Goal: Information Seeking & Learning: Learn about a topic

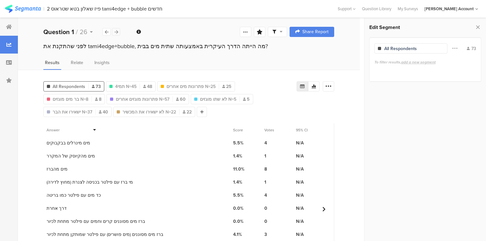
click at [115, 30] on icon at bounding box center [117, 32] width 4 height 4
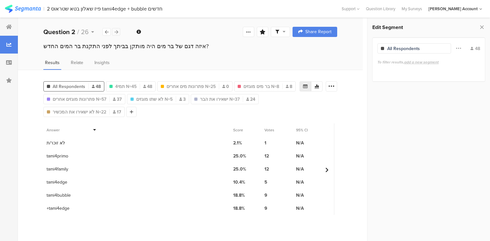
click at [115, 30] on icon at bounding box center [117, 32] width 4 height 4
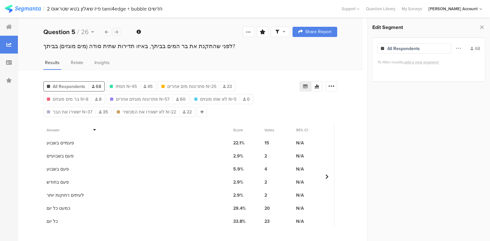
click at [115, 33] on icon at bounding box center [117, 32] width 4 height 4
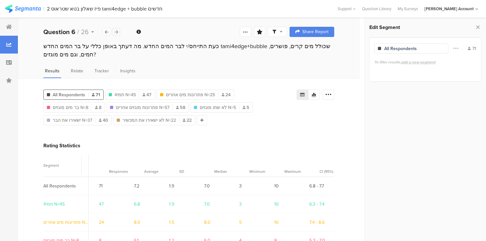
click at [115, 33] on icon at bounding box center [117, 32] width 4 height 4
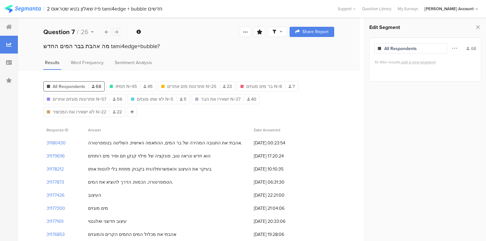
click at [115, 33] on icon at bounding box center [117, 32] width 4 height 4
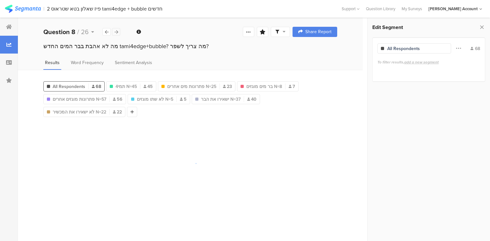
click at [115, 33] on icon at bounding box center [117, 32] width 4 height 4
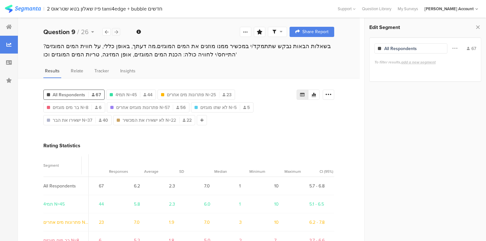
click at [115, 33] on icon at bounding box center [117, 32] width 4 height 4
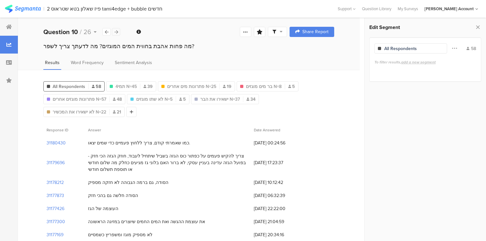
click at [115, 33] on icon at bounding box center [117, 32] width 4 height 4
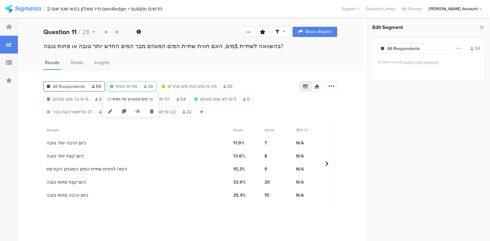
click at [131, 86] on span "תמי4 N=45" at bounding box center [126, 86] width 21 height 7
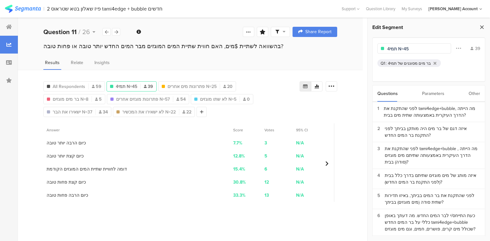
click at [483, 28] on icon at bounding box center [482, 27] width 7 height 9
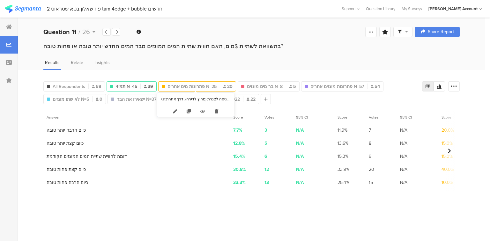
click at [174, 84] on span "פתרונות מים אחרים N=25" at bounding box center [192, 86] width 49 height 7
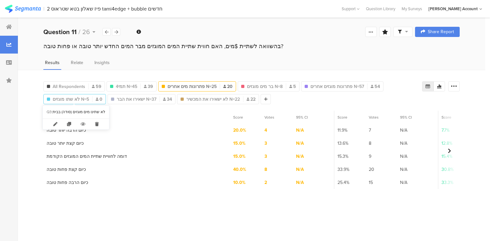
click at [56, 97] on span "לא שתו מוגזים N=5" at bounding box center [71, 99] width 36 height 7
type input "לא שתו מוגזים N=5"
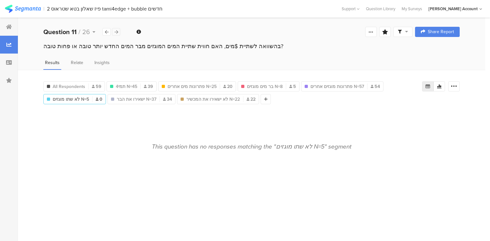
click at [114, 32] on div at bounding box center [116, 32] width 8 height 8
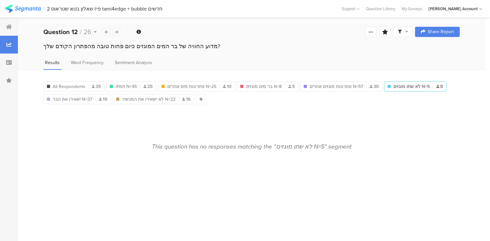
click at [114, 32] on div at bounding box center [116, 32] width 8 height 8
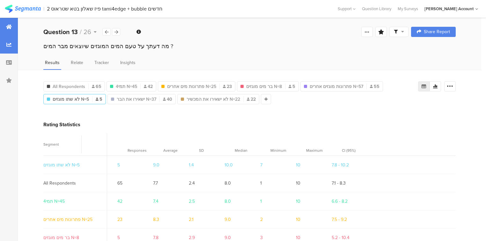
click at [10, 28] on icon at bounding box center [9, 26] width 6 height 5
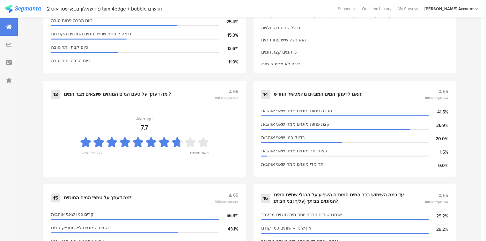
scroll to position [842, 0]
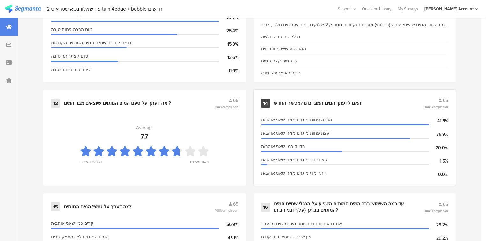
click at [292, 101] on div "האם לדעתך המים המוגזים מהמכשיר החדש:" at bounding box center [318, 103] width 89 height 6
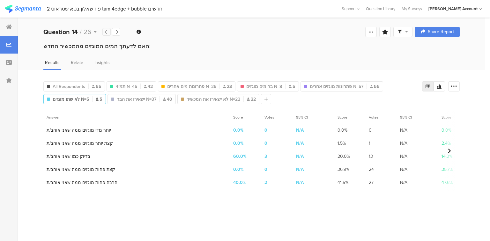
click at [104, 31] on div at bounding box center [106, 32] width 8 height 8
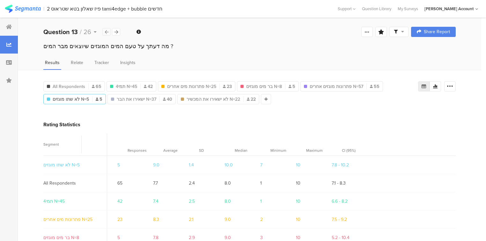
click at [104, 31] on div at bounding box center [106, 32] width 8 height 8
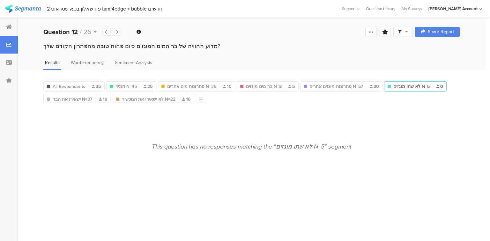
click at [104, 31] on div at bounding box center [106, 32] width 8 height 8
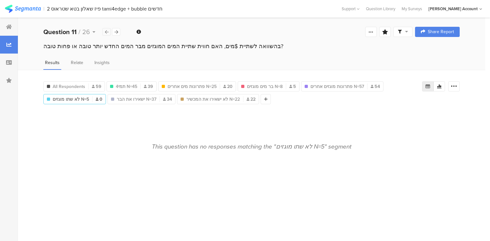
click at [104, 31] on div at bounding box center [106, 32] width 8 height 8
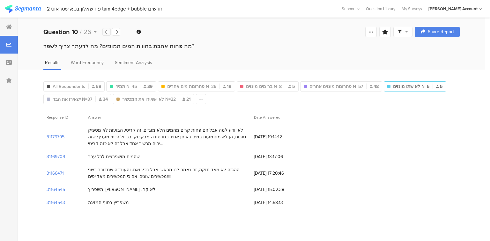
click at [104, 31] on div at bounding box center [106, 32] width 8 height 8
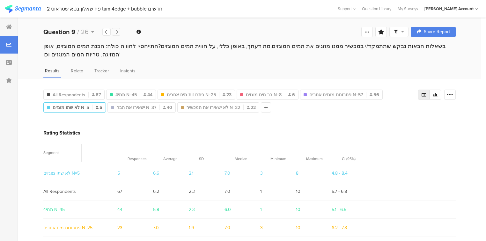
click at [115, 31] on icon at bounding box center [117, 32] width 4 height 4
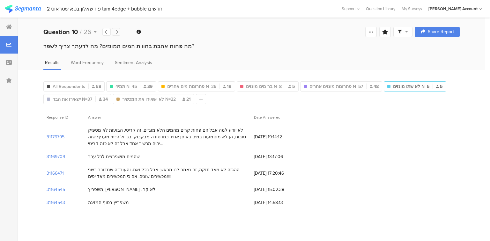
click at [115, 31] on icon at bounding box center [117, 32] width 4 height 4
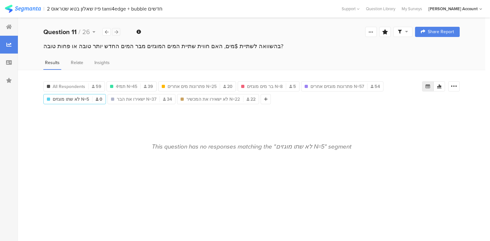
click at [115, 31] on icon at bounding box center [117, 32] width 4 height 4
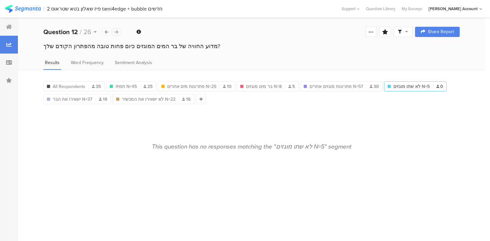
click at [115, 31] on icon at bounding box center [117, 32] width 4 height 4
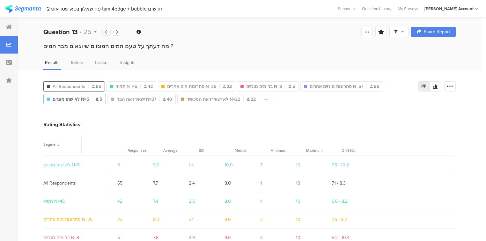
click at [83, 87] on span "All Respondents" at bounding box center [69, 86] width 33 height 7
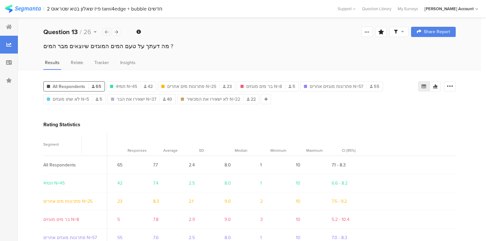
click at [109, 34] on div at bounding box center [106, 32] width 8 height 8
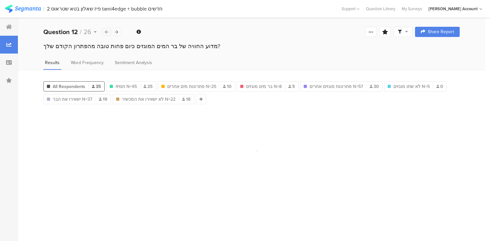
click at [109, 34] on div at bounding box center [106, 32] width 8 height 8
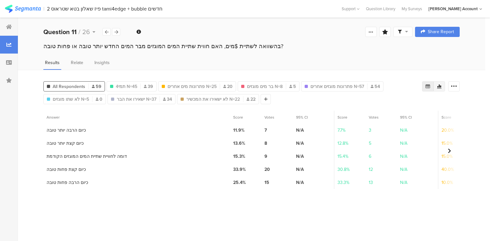
click at [442, 86] on icon at bounding box center [439, 86] width 5 height 5
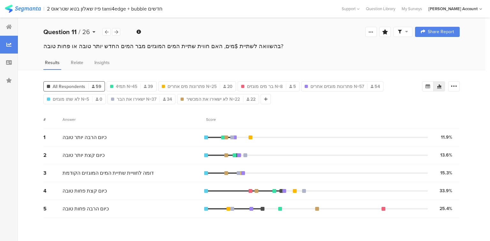
click at [75, 32] on b "Question 11" at bounding box center [59, 32] width 33 height 10
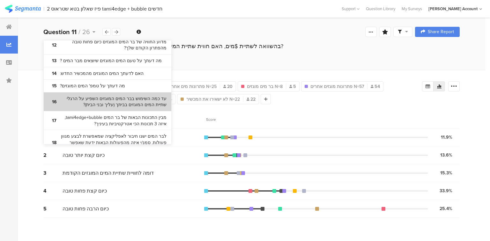
scroll to position [406, 0]
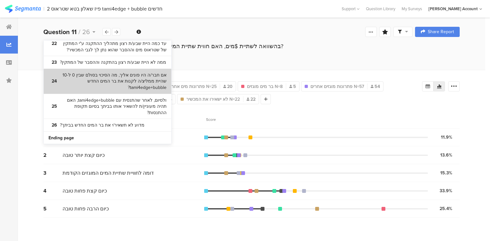
click at [113, 80] on bdi "אם חבר/ה היו פונים אליך, מה הסיכוי בסולם שבין 0 ל-10 שהיית ממליצ/ה לקנות את בר …" at bounding box center [113, 81] width 107 height 19
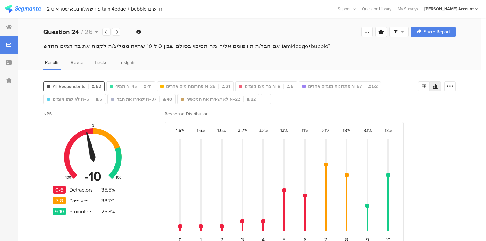
click at [93, 85] on icon at bounding box center [93, 86] width 3 height 3
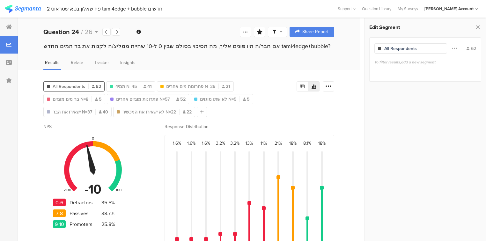
click at [93, 85] on icon at bounding box center [93, 86] width 3 height 3
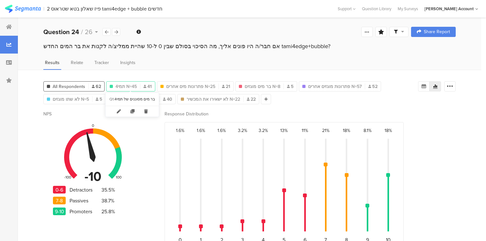
click at [141, 86] on div "תמי4 N=45 41" at bounding box center [131, 86] width 48 height 7
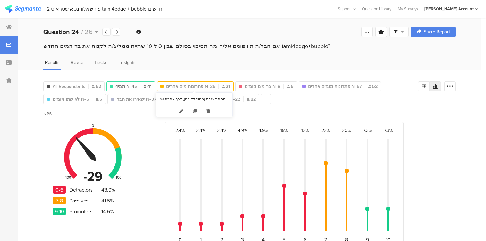
click at [185, 86] on span "פתרונות מים אחרים N=25" at bounding box center [190, 86] width 49 height 7
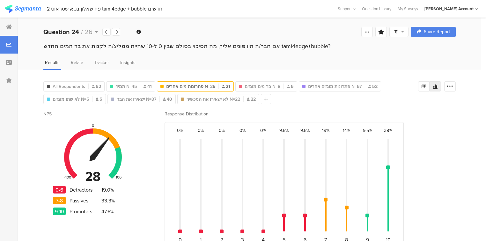
click at [184, 86] on span "פתרונות מים אחרים N=25" at bounding box center [190, 86] width 49 height 7
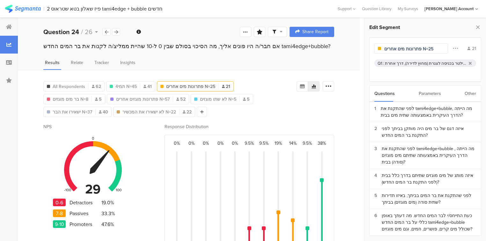
drag, startPoint x: 420, startPoint y: 48, endPoint x: 372, endPoint y: 49, distance: 47.9
click at [372, 49] on div "פתרונות מים אחרים N=25 21 Q1 : מים מינרלים בבקבוקים, מים מהברז, בר מים מינרלים,…" at bounding box center [425, 59] width 112 height 45
click at [479, 26] on icon at bounding box center [478, 27] width 7 height 9
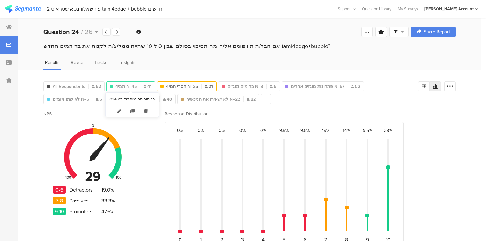
click at [124, 85] on span "תמי4 N=45" at bounding box center [126, 86] width 21 height 7
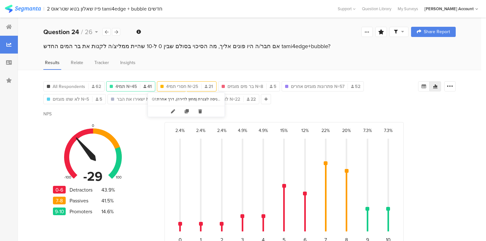
click at [195, 86] on span "חסרי תמי4 N=25" at bounding box center [182, 86] width 32 height 7
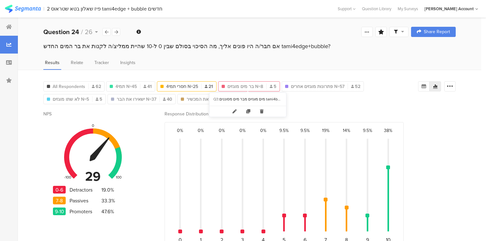
click at [242, 85] on span "בר מים מוגזים N=8" at bounding box center [246, 86] width 36 height 7
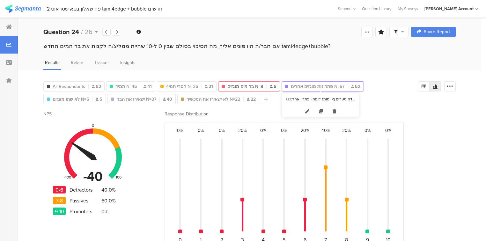
click at [320, 84] on span "פתרונות מוגזים אחרים N=57" at bounding box center [318, 86] width 54 height 7
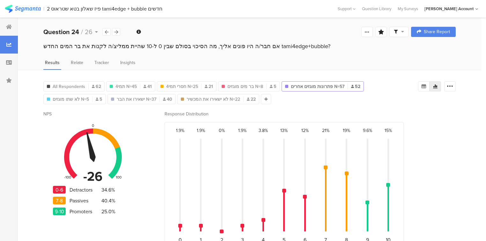
click at [319, 85] on span "פתרונות מוגזים אחרים N=57" at bounding box center [318, 86] width 54 height 7
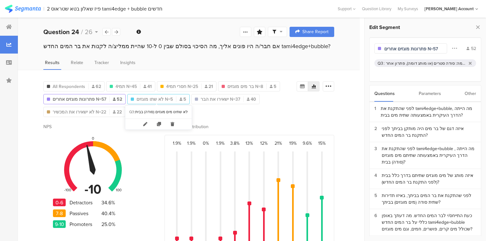
click at [163, 100] on span "לא שתו מוגזים N=5" at bounding box center [155, 99] width 36 height 7
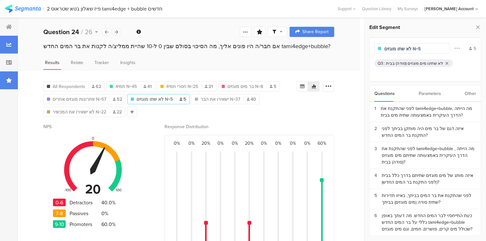
click at [10, 79] on icon at bounding box center [9, 80] width 6 height 5
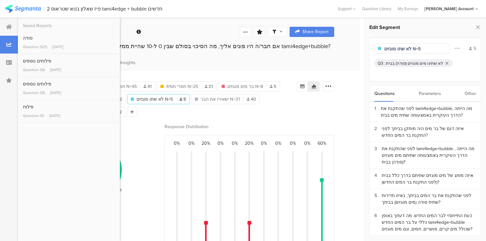
click at [240, 119] on div "All Respondents 62 תמי4 N=45 41 חסרי תמי4 N=25 21 בר מים מוגזים N=8 5 פתרונות מ…" at bounding box center [189, 177] width 342 height 214
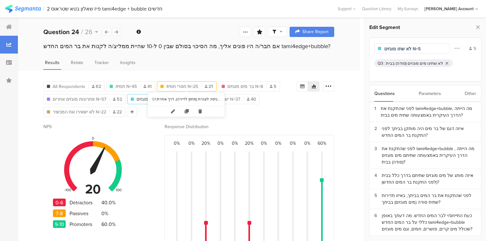
click at [178, 84] on span "חסרי תמי4 N=25" at bounding box center [182, 86] width 32 height 7
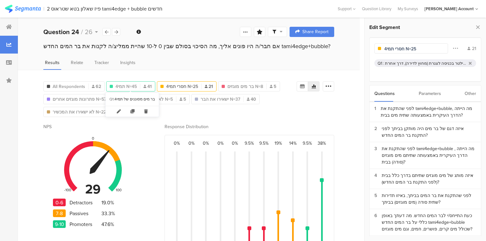
click at [136, 85] on span "תמי4 N=45" at bounding box center [126, 86] width 21 height 7
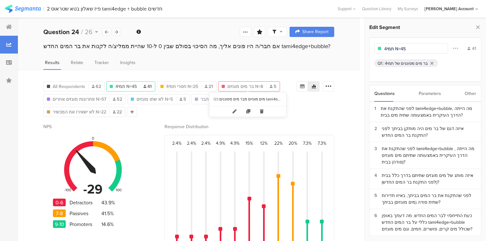
click at [236, 84] on span "בר מים מוגזים N=8" at bounding box center [246, 86] width 36 height 7
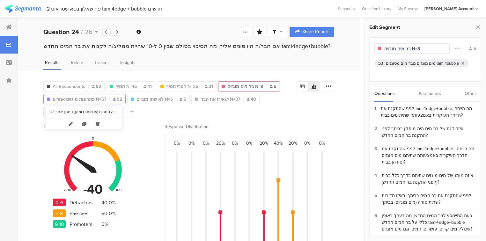
click at [71, 99] on span "פתרונות מוגזים אחרים N=57" at bounding box center [80, 99] width 54 height 7
type input "פתרונות מוגזים אחרים N=57"
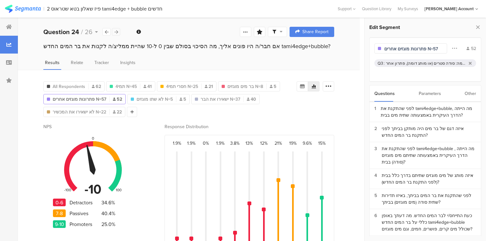
click at [117, 31] on icon at bounding box center [117, 32] width 4 height 4
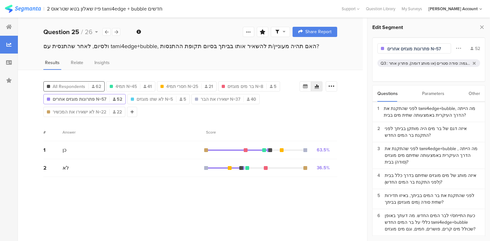
click at [82, 84] on span "All Respondents" at bounding box center [69, 86] width 33 height 7
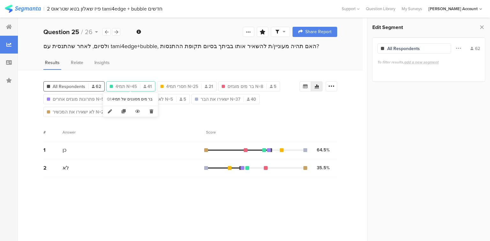
click at [135, 84] on span "תמי4 N=45" at bounding box center [126, 86] width 21 height 7
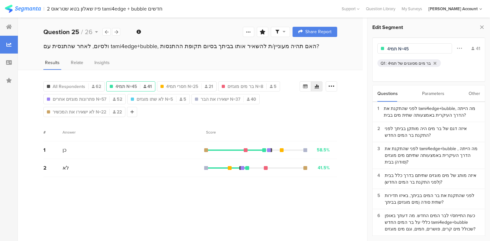
click at [406, 49] on input "תמי4 N=45" at bounding box center [415, 49] width 56 height 7
click at [176, 85] on span "חסרי תמי4 N=25" at bounding box center [181, 86] width 32 height 7
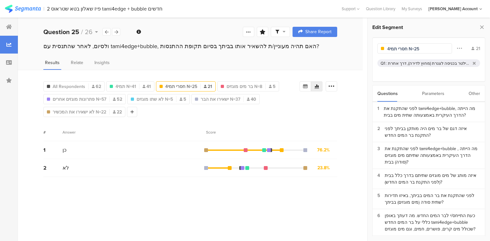
click at [416, 48] on input "חסרי תמי4 N=25" at bounding box center [415, 49] width 56 height 7
click at [236, 86] on span "בר מים מוגזים N=8" at bounding box center [244, 86] width 36 height 7
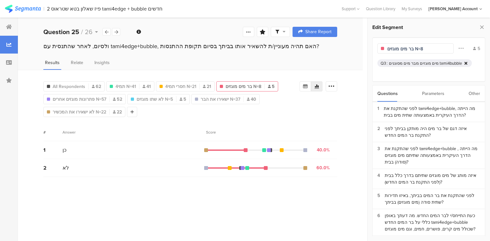
click at [465, 63] on icon at bounding box center [466, 63] width 3 height 4
click at [440, 136] on div "איזה דגם של בר מים היה מותקן בביתך לפני התקנת בר המים החדש?" at bounding box center [432, 131] width 95 height 13
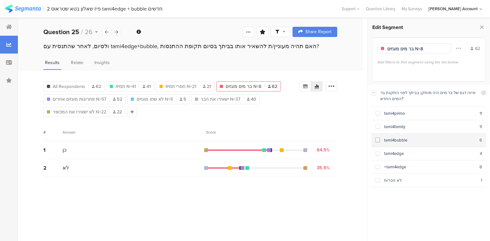
click at [412, 141] on div "tami4bubble" at bounding box center [430, 140] width 100 height 6
click at [421, 47] on input "בר מים מוגזים N=8" at bounding box center [415, 49] width 56 height 7
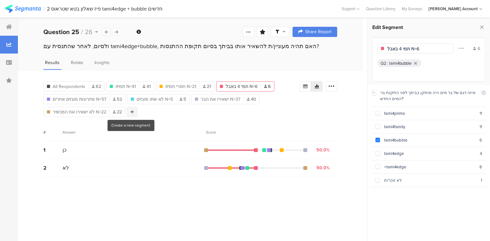
type input "תמי 4 באבל N=6"
click at [131, 112] on icon at bounding box center [133, 112] width 4 height 4
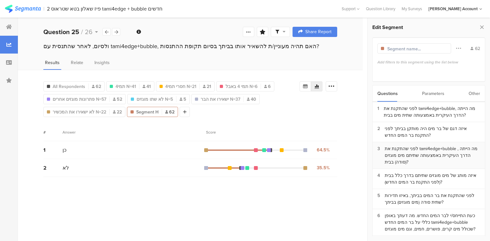
click at [414, 151] on div "לפני שהתקנת את tami4edge+bubble , מה הייתה הדרך העיקרית באמצעותה שתיתם מים מוגז…" at bounding box center [432, 155] width 95 height 20
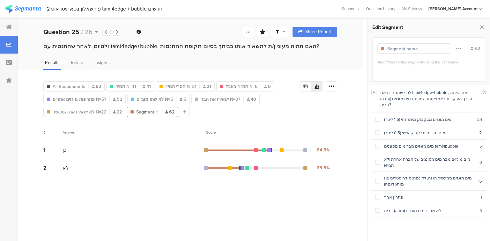
click at [375, 92] on icon at bounding box center [374, 93] width 2 height 2
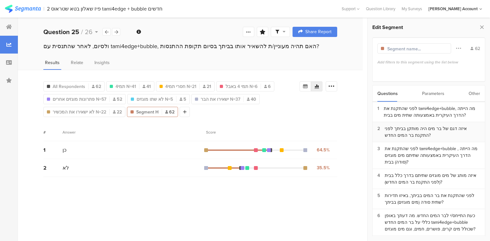
click at [407, 131] on div "איזה דגם של בר מים היה מותקן בביתך לפני התקנת בר המים החדש?" at bounding box center [432, 131] width 95 height 13
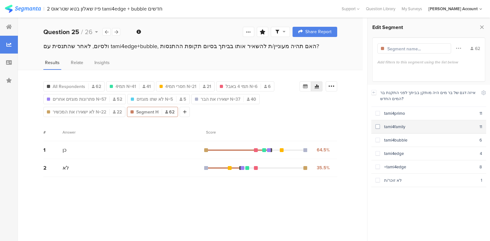
click at [396, 127] on div "tami4family" at bounding box center [430, 127] width 100 height 6
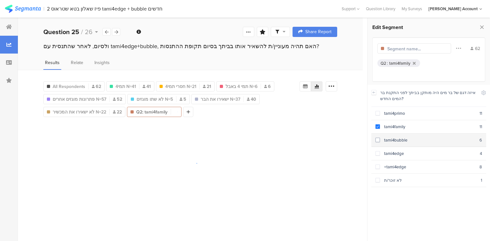
click at [397, 136] on section "tami4bubble 6" at bounding box center [428, 140] width 115 height 13
click at [394, 137] on div "tami4bubble" at bounding box center [430, 140] width 100 height 6
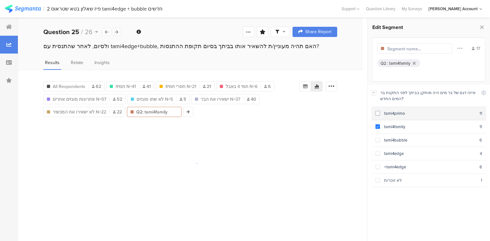
click at [390, 110] on div "tami4primo" at bounding box center [430, 113] width 100 height 6
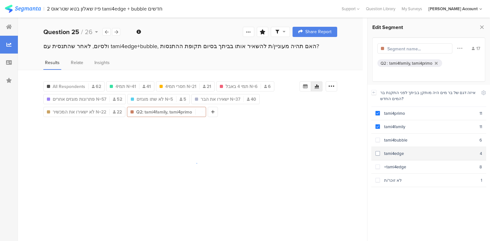
click at [396, 151] on div "tami4edge" at bounding box center [430, 154] width 100 height 6
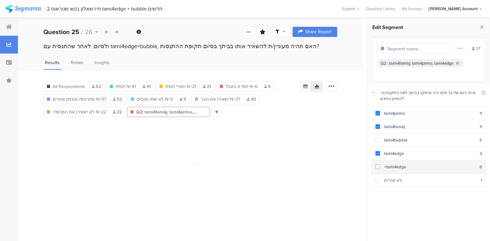
click at [397, 162] on section "+tami4edge 8" at bounding box center [428, 166] width 115 height 13
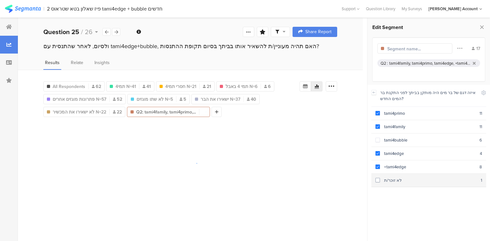
click at [395, 177] on div "לא זוכר/ת" at bounding box center [430, 180] width 101 height 6
click at [392, 48] on input "text" at bounding box center [415, 49] width 56 height 7
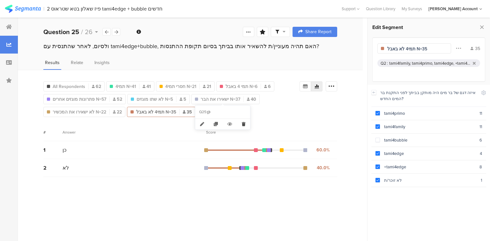
click at [244, 124] on icon at bounding box center [243, 124] width 13 height 11
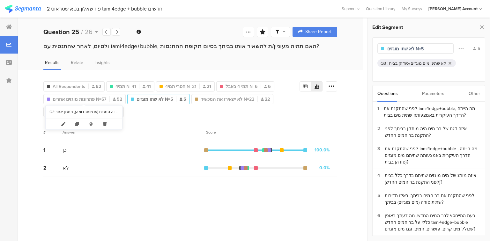
drag, startPoint x: 103, startPoint y: 123, endPoint x: 103, endPoint y: 120, distance: 3.5
click at [103, 123] on icon at bounding box center [104, 124] width 13 height 11
type input "תמי 4 באבל N=6"
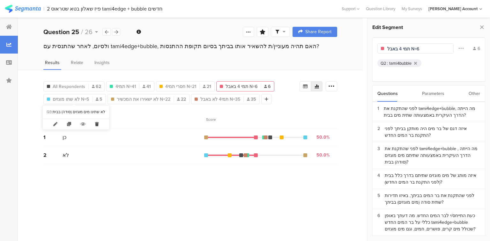
click at [94, 123] on icon at bounding box center [96, 124] width 13 height 11
click at [105, 126] on icon at bounding box center [104, 124] width 13 height 11
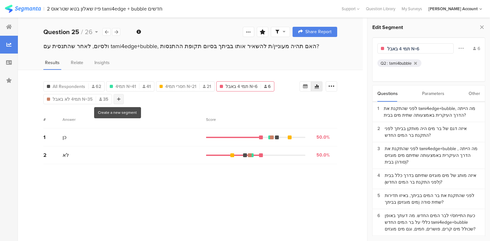
click at [117, 100] on icon at bounding box center [119, 99] width 4 height 4
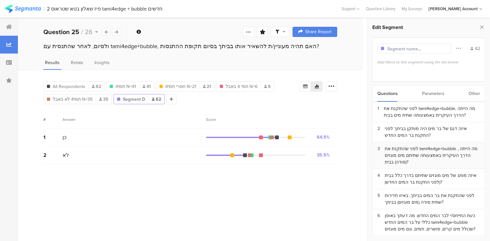
click at [417, 153] on div "לפני שהתקנת את tami4edge+bubble , מה הייתה הדרך העיקרית באמצעותה שתיתם מים מוגז…" at bounding box center [432, 155] width 95 height 20
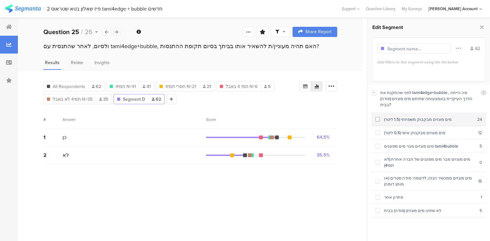
click at [394, 116] on div "מים מוגזים מבקבוק משפחתי (1.5 ליטר)" at bounding box center [428, 119] width 97 height 6
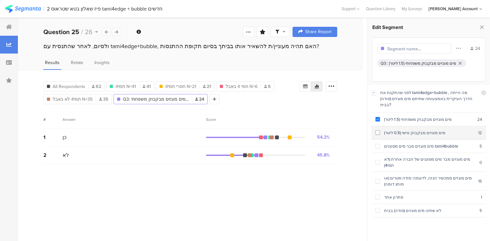
click at [398, 130] on div "מים מוגזים מבקבוק אישי (0.5 ליטר)" at bounding box center [429, 133] width 98 height 6
click at [394, 49] on input "text" at bounding box center [415, 49] width 56 height 7
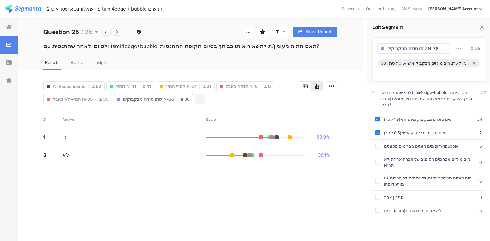
type input "שתו סודה מבקבוקים N=36"
click at [198, 98] on icon at bounding box center [200, 99] width 4 height 4
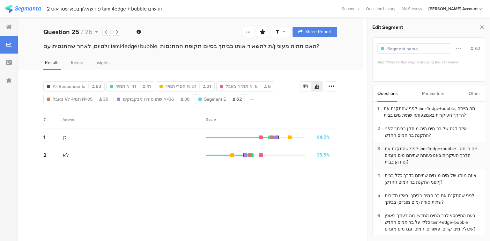
click at [417, 157] on div "לפני שהתקנת את tami4edge+bubble , מה הייתה הדרך העיקרית באמצעותה שתיתם מים מוגז…" at bounding box center [432, 155] width 95 height 20
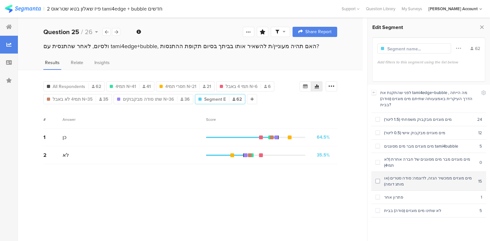
click at [414, 175] on div "מים מוגזים ממכשיר הגזה, לדוגמה: סודה סטרים (או מותג דומה)" at bounding box center [429, 181] width 98 height 12
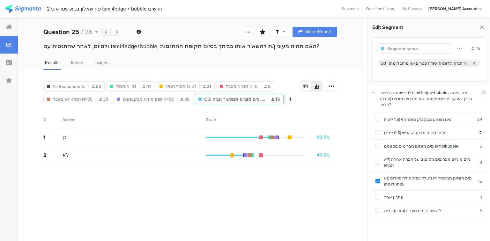
click at [404, 50] on input "text" at bounding box center [415, 49] width 56 height 7
type input "שתו סודה ממכשיר הגזה N=15"
click at [282, 97] on div at bounding box center [286, 99] width 10 height 10
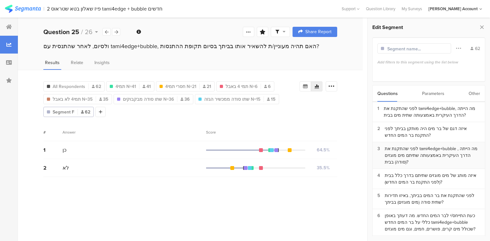
click at [413, 156] on div "לפני שהתקנת את tami4edge+bubble , מה הייתה הדרך העיקרית באמצעותה שתיתם מים מוגז…" at bounding box center [432, 155] width 95 height 20
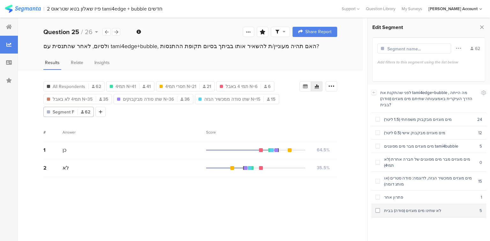
click at [412, 208] on div "לא שתינו מים מוגזים (סודה) בבית" at bounding box center [430, 211] width 100 height 6
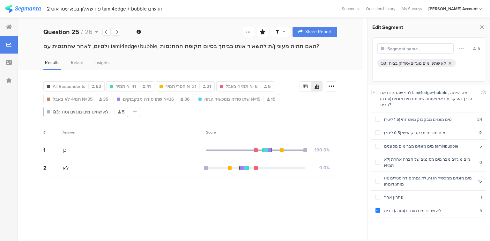
click at [397, 47] on input "text" at bounding box center [415, 49] width 56 height 7
type input "לא שתו סודה N=5"
click at [481, 26] on icon at bounding box center [482, 27] width 7 height 9
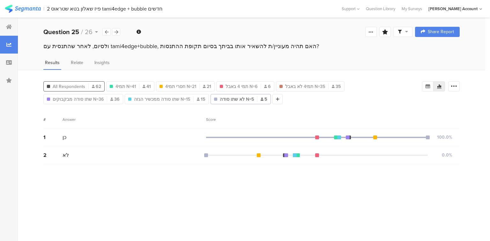
click at [60, 87] on span "All Respondents" at bounding box center [69, 86] width 33 height 7
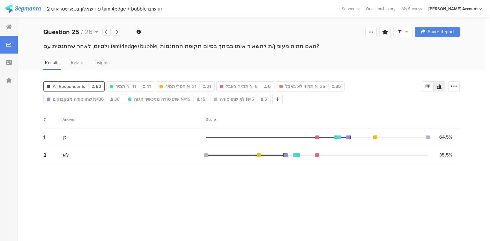
click at [384, 33] on icon at bounding box center [385, 31] width 6 height 5
click at [352, 71] on input "text" at bounding box center [341, 72] width 84 height 10
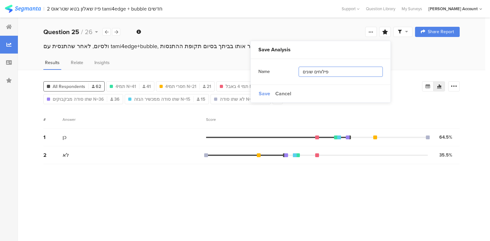
type input "פילוחים שונים"
click at [263, 93] on span "Save" at bounding box center [264, 93] width 11 height 7
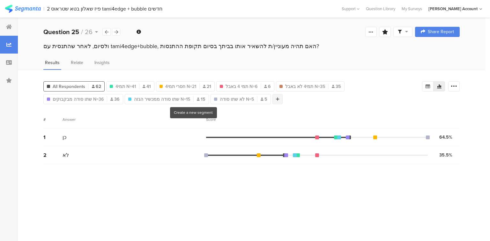
click at [272, 97] on div at bounding box center [277, 99] width 10 height 10
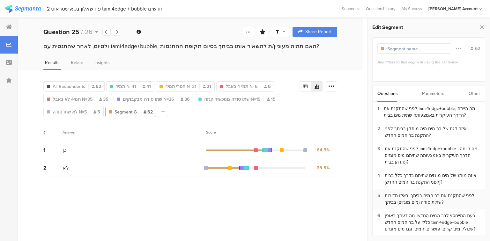
click at [446, 195] on div "לפני שהתקנת את בר המים בביתך, באיזו תדירות שתית סודה (מים מוגזים) בביתך?" at bounding box center [432, 198] width 95 height 13
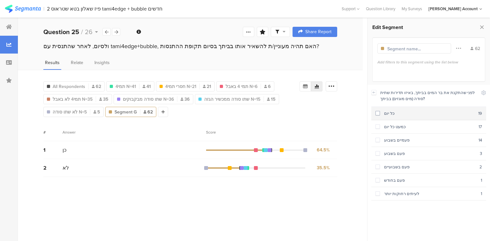
click at [391, 113] on div "כל יום" at bounding box center [429, 113] width 98 height 6
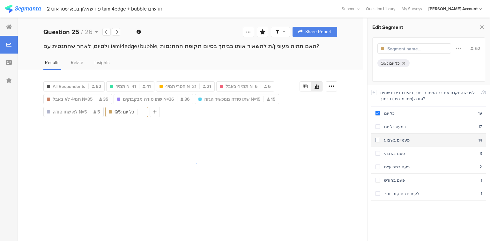
drag, startPoint x: 394, startPoint y: 129, endPoint x: 397, endPoint y: 138, distance: 9.6
click at [394, 129] on section "כמעט כל יום 17" at bounding box center [428, 126] width 115 height 13
click at [398, 141] on div "פעמיים בשבוע" at bounding box center [429, 140] width 99 height 6
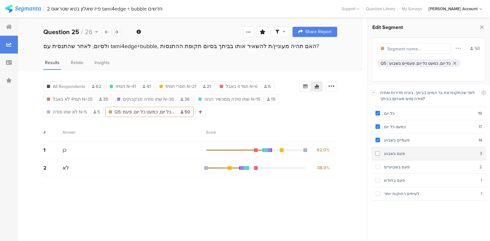
click at [399, 153] on div "פעם בשבוע" at bounding box center [430, 154] width 100 height 6
click at [392, 49] on input "text" at bounding box center [415, 49] width 56 height 7
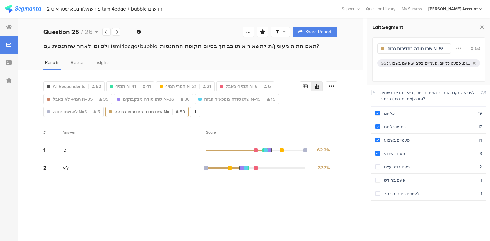
scroll to position [0, 8]
type input "שתו סודה בתדירות גבוהה N=53"
click at [199, 111] on icon at bounding box center [201, 112] width 4 height 4
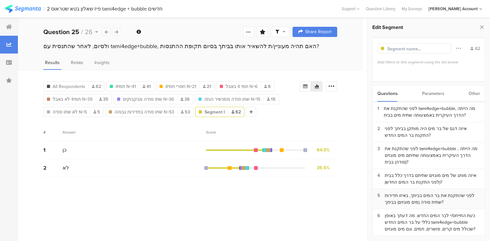
click at [419, 197] on div "לפני שהתקנת את בר המים בביתך, באיזו תדירות שתית סודה (מים מוגזים) בביתך?" at bounding box center [432, 198] width 95 height 13
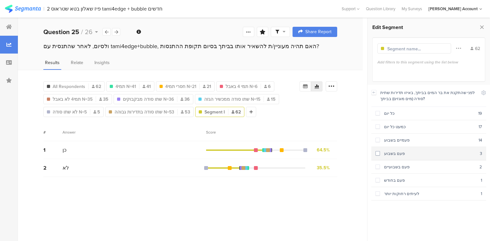
click at [395, 154] on div "פעם בשבוע" at bounding box center [430, 154] width 100 height 6
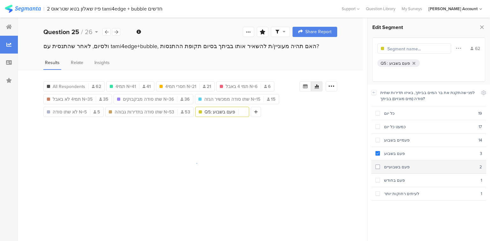
click at [400, 166] on div "פעם בשבועיים" at bounding box center [430, 167] width 100 height 6
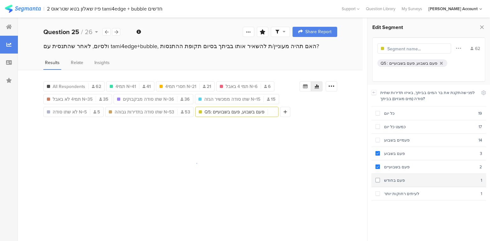
click at [402, 178] on div "פעם בחודש" at bounding box center [430, 180] width 101 height 6
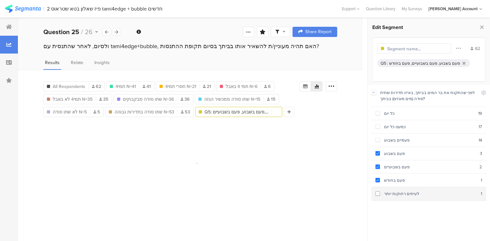
click at [407, 191] on div "לעיתים רחוקות יותר" at bounding box center [430, 194] width 101 height 6
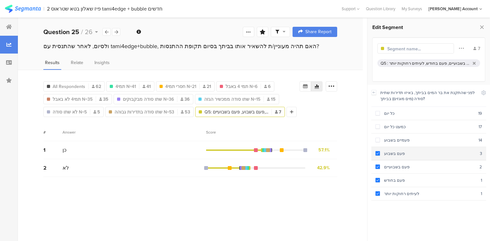
click at [396, 156] on section "פעם בשבוע 3" at bounding box center [428, 153] width 115 height 13
click at [402, 49] on input "text" at bounding box center [415, 49] width 56 height 7
type input "שתו סודה בתדירות נמוכה N=4"
click at [397, 154] on div "פעם בשבוע" at bounding box center [430, 154] width 100 height 6
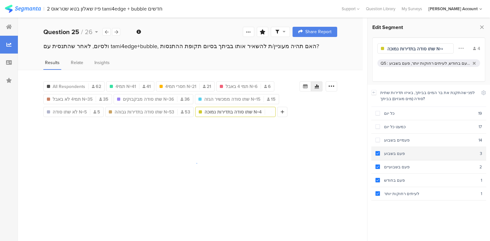
click at [397, 154] on div "פעם בשבוע" at bounding box center [430, 154] width 100 height 6
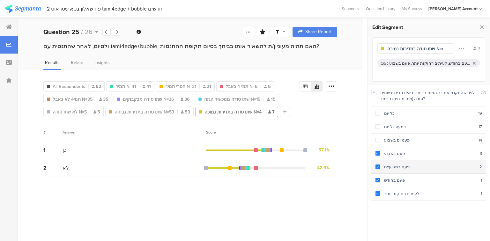
click at [397, 162] on section "פעם בשבועיים 2" at bounding box center [428, 166] width 115 height 13
click at [481, 27] on icon at bounding box center [482, 27] width 7 height 9
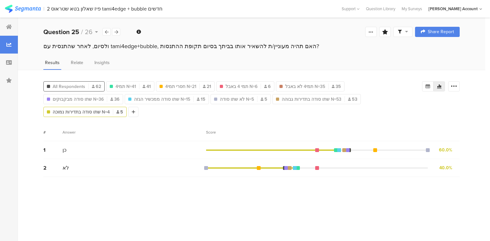
click at [86, 86] on div "All Respondents 62" at bounding box center [74, 86] width 61 height 7
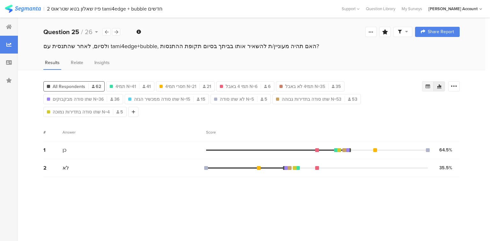
click at [427, 85] on icon at bounding box center [428, 87] width 4 height 4
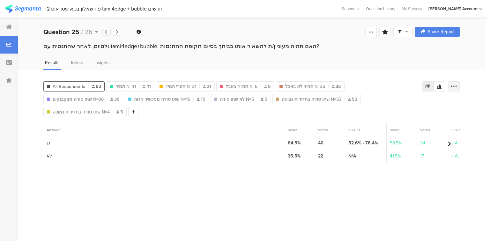
click at [452, 85] on icon at bounding box center [454, 86] width 6 height 6
click at [392, 105] on span "Export as Excel" at bounding box center [392, 104] width 30 height 6
click at [118, 32] on div at bounding box center [116, 32] width 8 height 8
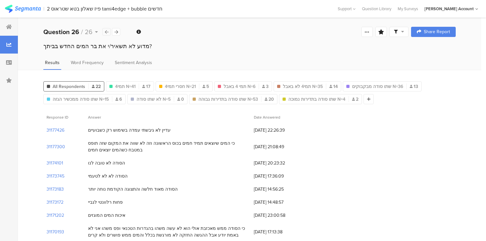
click at [107, 31] on icon at bounding box center [107, 32] width 4 height 4
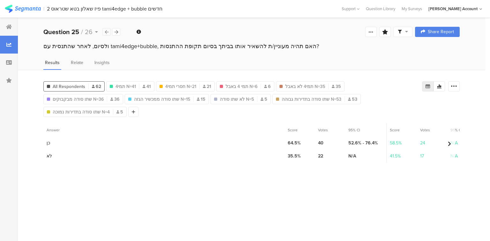
click at [107, 31] on icon at bounding box center [107, 32] width 4 height 4
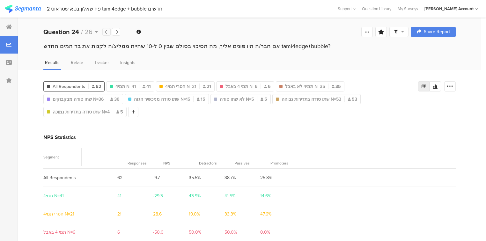
click at [107, 31] on icon at bounding box center [107, 32] width 4 height 4
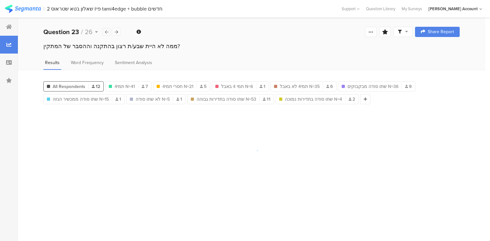
click at [107, 31] on icon at bounding box center [107, 32] width 4 height 4
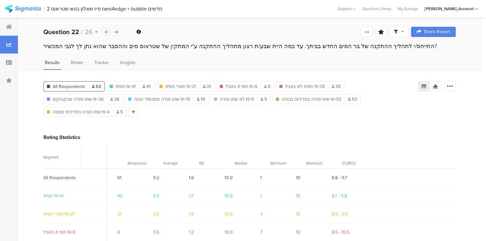
click at [107, 31] on icon at bounding box center [107, 32] width 4 height 4
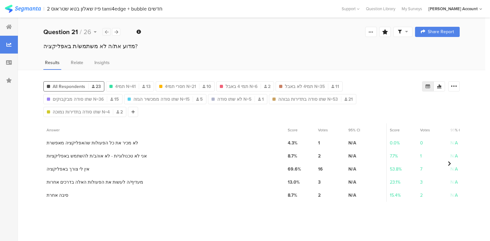
click at [107, 31] on icon at bounding box center [107, 32] width 4 height 4
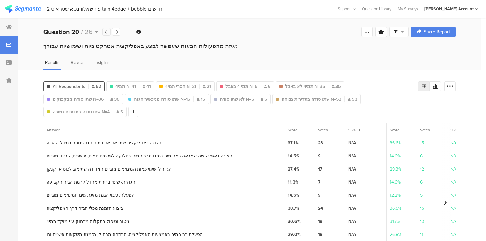
click at [107, 31] on icon at bounding box center [107, 32] width 4 height 4
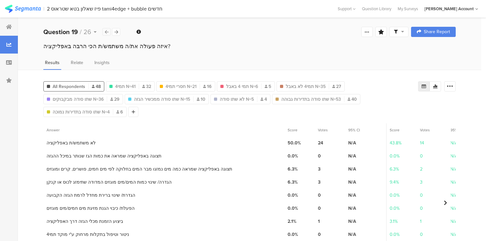
click at [107, 31] on icon at bounding box center [107, 32] width 4 height 4
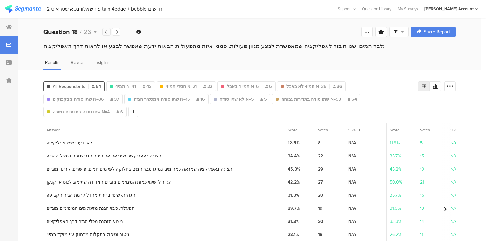
click at [107, 31] on icon at bounding box center [107, 32] width 4 height 4
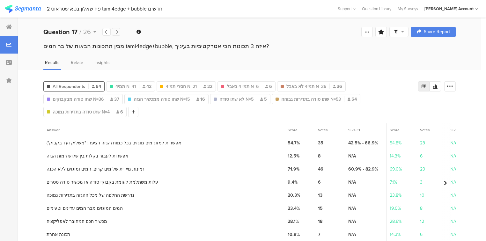
click at [114, 31] on div at bounding box center [116, 32] width 8 height 8
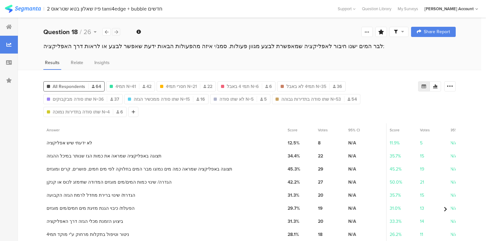
click at [114, 31] on div at bounding box center [116, 32] width 8 height 8
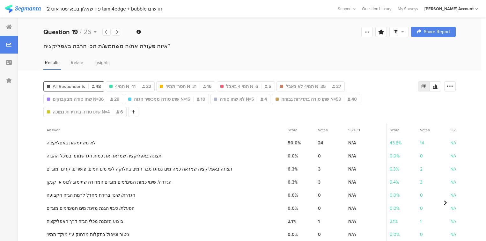
click at [290, 128] on span "Score" at bounding box center [293, 130] width 10 height 6
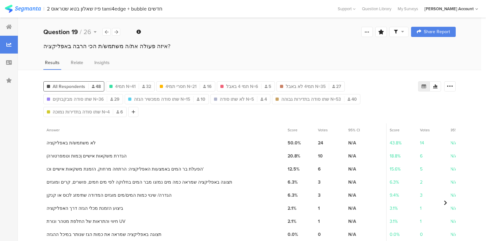
click at [88, 45] on div "איזה פעולה את/ה משתמש/ת הכי הרבה באפליקציה?" at bounding box center [249, 46] width 413 height 8
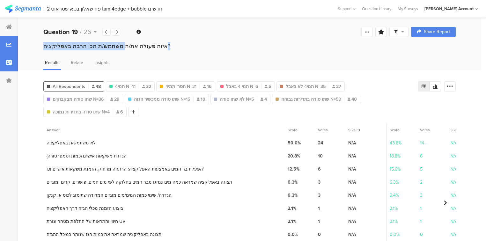
copy section "איזה פעולה את/ה משתמש/ת הכי הרבה באפליקציה?"
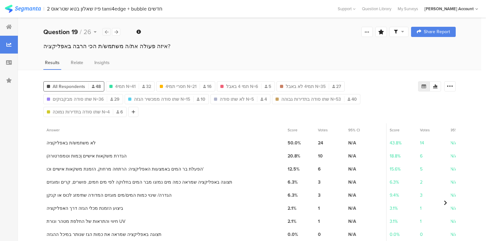
click at [105, 31] on icon at bounding box center [107, 32] width 4 height 4
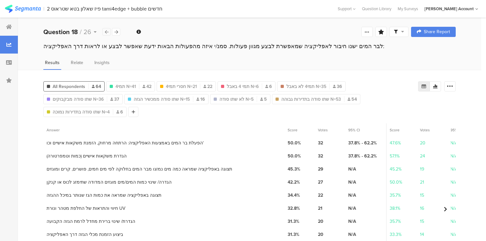
click at [105, 31] on icon at bounding box center [107, 32] width 4 height 4
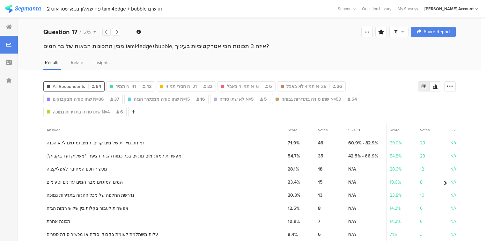
click at [105, 31] on icon at bounding box center [107, 32] width 4 height 4
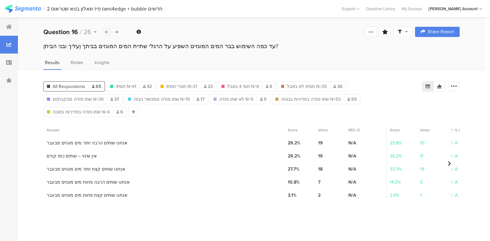
click at [105, 31] on icon at bounding box center [107, 32] width 4 height 4
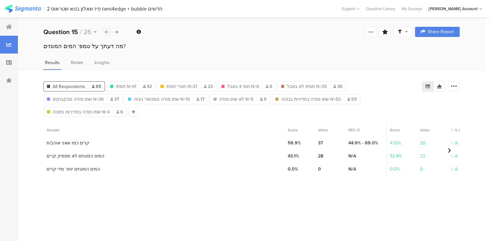
click at [105, 31] on icon at bounding box center [107, 32] width 4 height 4
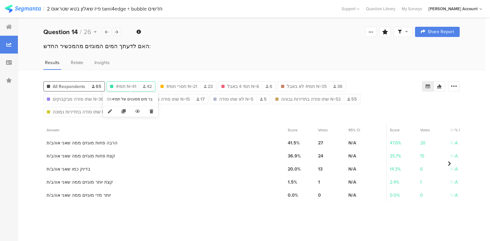
click at [117, 84] on span "תמי4 N=41" at bounding box center [126, 86] width 20 height 7
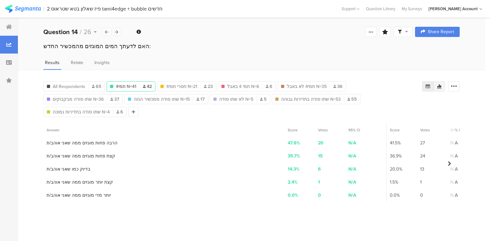
click at [443, 87] on div at bounding box center [439, 86] width 11 height 10
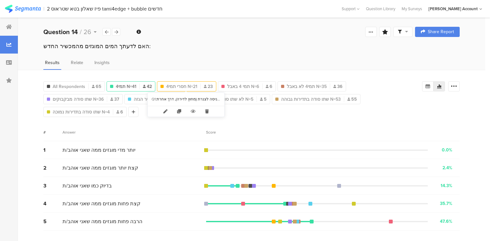
click at [173, 84] on span "חסרי תמי4 N=21" at bounding box center [181, 86] width 31 height 7
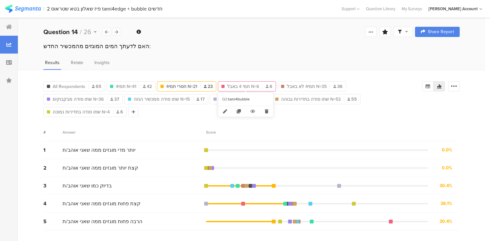
click at [252, 86] on span "תמי 4 באבל N=6" at bounding box center [243, 86] width 32 height 7
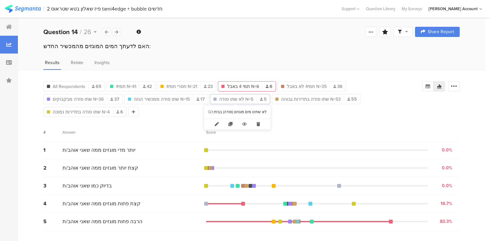
click at [230, 99] on span "לא שתו סודה N=5" at bounding box center [236, 99] width 34 height 7
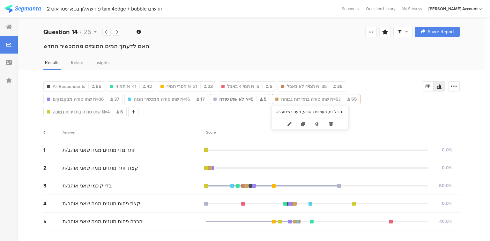
click at [310, 99] on span "שתו סודה בתדירות גבוהה N=53" at bounding box center [311, 99] width 60 height 7
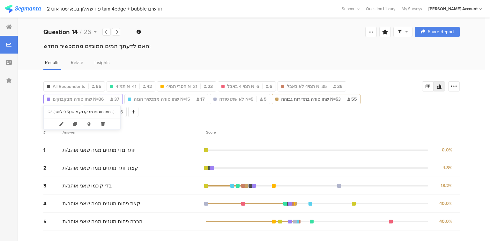
click at [76, 101] on span "שתו סודה מבקבוקים N=36" at bounding box center [78, 99] width 51 height 7
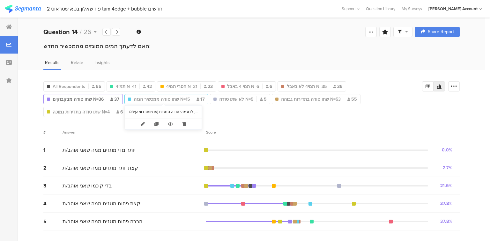
click at [157, 99] on span "שתו סודה ממכשיר הגזה N=15" at bounding box center [162, 99] width 56 height 7
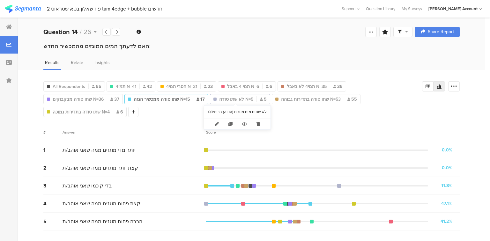
click at [214, 98] on div "לא שתו סודה N=5 5" at bounding box center [240, 99] width 60 height 7
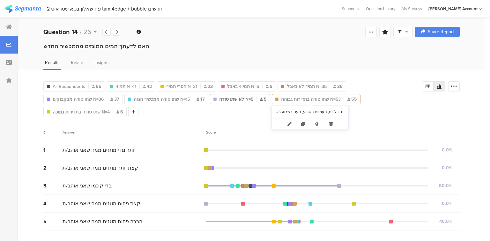
click at [286, 98] on span "שתו סודה בתדירות גבוהה N=53" at bounding box center [311, 99] width 60 height 7
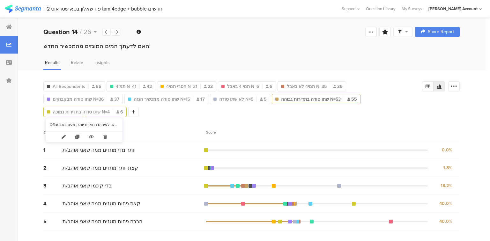
click at [99, 110] on span "שתו סודה בתדירות נמוכה N=4" at bounding box center [81, 112] width 57 height 7
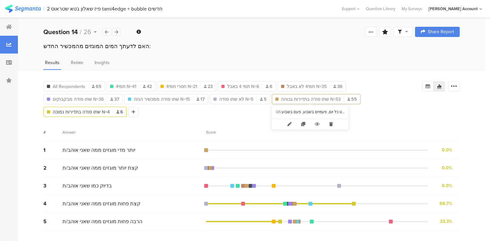
click at [288, 101] on span "שתו סודה בתדירות גבוהה N=53" at bounding box center [311, 99] width 60 height 7
type input "שתו סודה בתדירות גבוהה N=53"
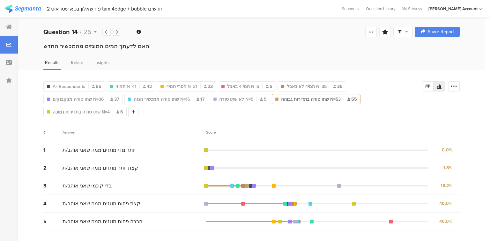
click at [114, 32] on div at bounding box center [116, 32] width 8 height 8
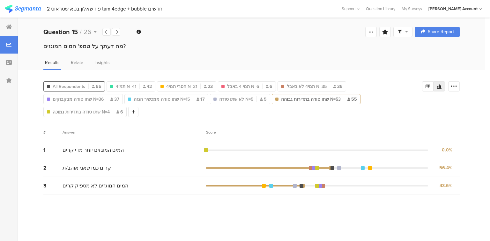
click at [56, 89] on div "All Respondents 65" at bounding box center [74, 86] width 62 height 10
click at [57, 88] on span "All Respondents" at bounding box center [69, 86] width 33 height 7
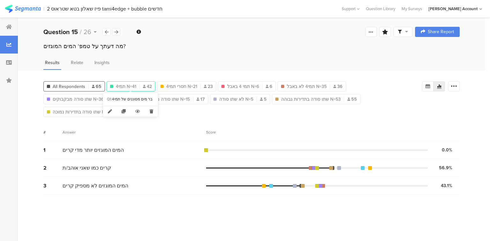
click at [127, 87] on span "תמי4 N=41" at bounding box center [126, 86] width 20 height 7
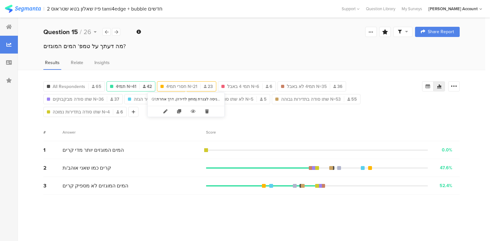
click at [187, 84] on span "חסרי תמי4 N=21" at bounding box center [181, 86] width 31 height 7
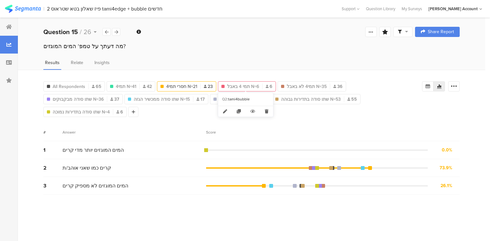
click at [234, 84] on span "תמי 4 באבל N=6" at bounding box center [243, 86] width 32 height 7
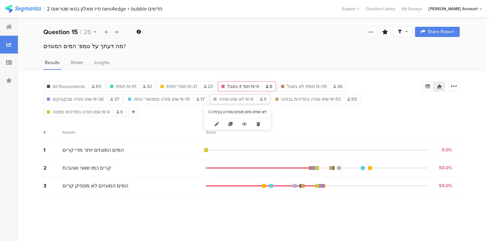
click at [232, 97] on span "לא שתו סודה N=5" at bounding box center [236, 99] width 34 height 7
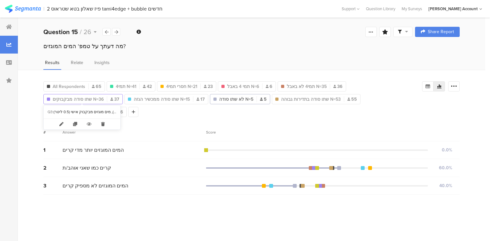
click at [92, 100] on span "שתו סודה מבקבוקים N=36" at bounding box center [78, 99] width 51 height 7
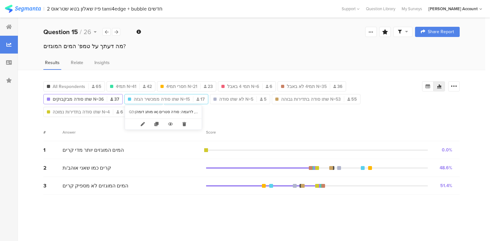
click at [182, 98] on span "שתו סודה ממכשיר הגזה N=15" at bounding box center [162, 99] width 56 height 7
type input "שתו סודה ממכשיר הגזה N=15"
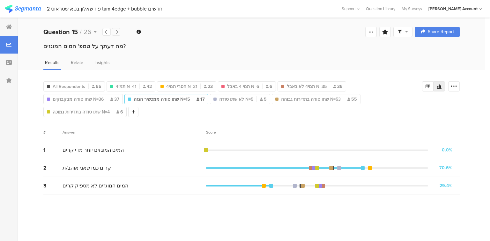
click at [119, 31] on div at bounding box center [116, 32] width 8 height 8
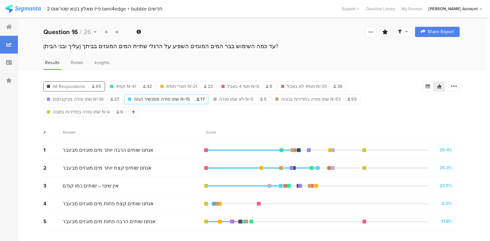
click at [69, 86] on span "All Respondents" at bounding box center [69, 86] width 33 height 7
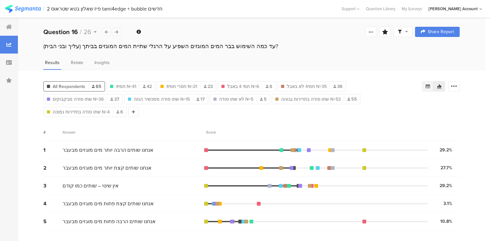
click at [428, 86] on icon at bounding box center [427, 86] width 5 height 5
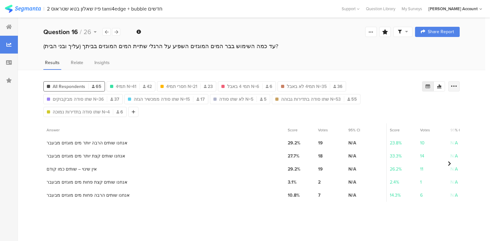
click at [456, 86] on icon at bounding box center [454, 86] width 6 height 6
click at [400, 105] on span "Export as Excel" at bounding box center [392, 104] width 30 height 6
click at [115, 33] on icon at bounding box center [117, 32] width 4 height 4
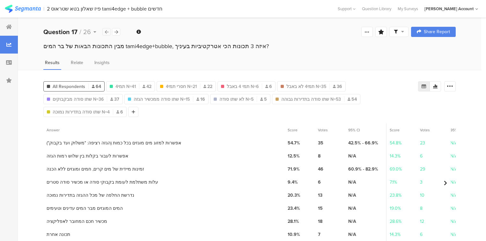
click at [107, 34] on icon at bounding box center [107, 32] width 4 height 4
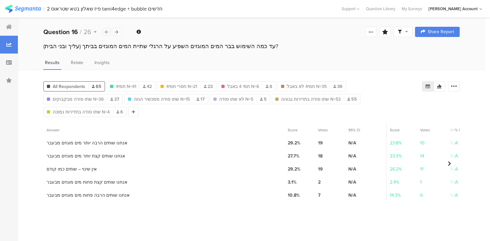
click at [107, 34] on icon at bounding box center [107, 32] width 4 height 4
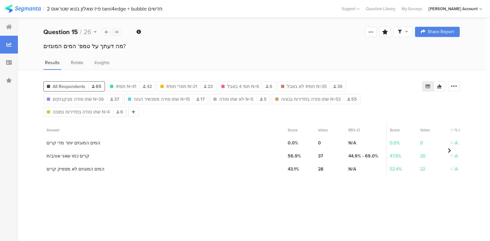
click at [118, 34] on div at bounding box center [116, 32] width 8 height 8
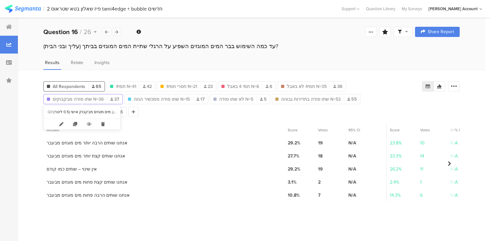
click at [70, 100] on span "שתו סודה מבקבוקים N=36" at bounding box center [78, 99] width 51 height 7
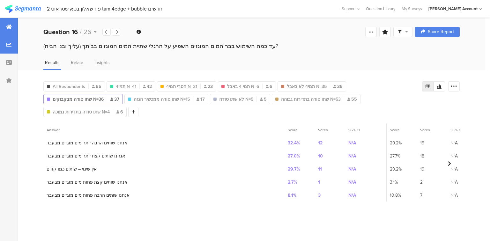
click at [12, 30] on div at bounding box center [9, 27] width 18 height 18
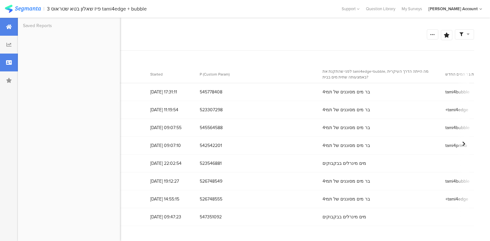
drag, startPoint x: 11, startPoint y: 26, endPoint x: 15, endPoint y: 32, distance: 6.9
click at [11, 26] on icon at bounding box center [9, 26] width 6 height 5
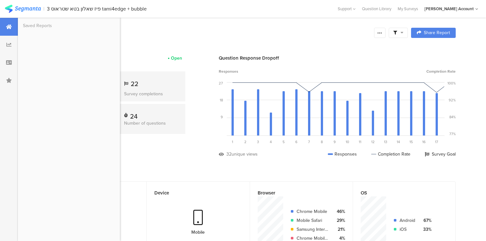
click at [103, 82] on div "Saved Reports" at bounding box center [69, 130] width 102 height 224
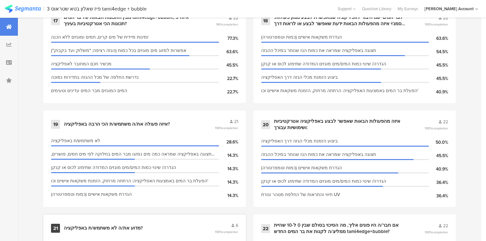
scroll to position [1317, 0]
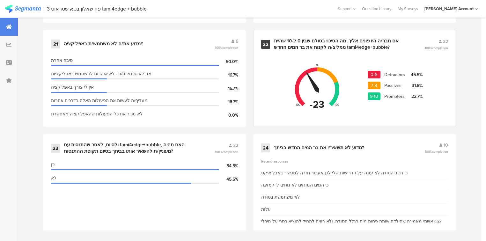
click at [296, 38] on div "אם חבר/ה היו פונים אליך, מה הסיכוי בסולם שבין 0 ל-10 שהיית ממליצ/ה לקנות את בר …" at bounding box center [342, 44] width 136 height 12
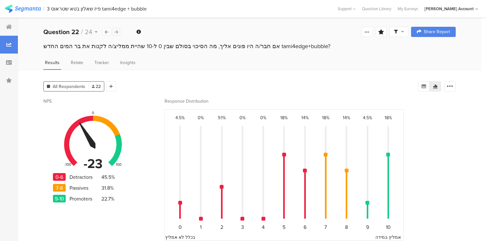
click at [116, 32] on icon at bounding box center [117, 32] width 4 height 4
